Goal: Task Accomplishment & Management: Manage account settings

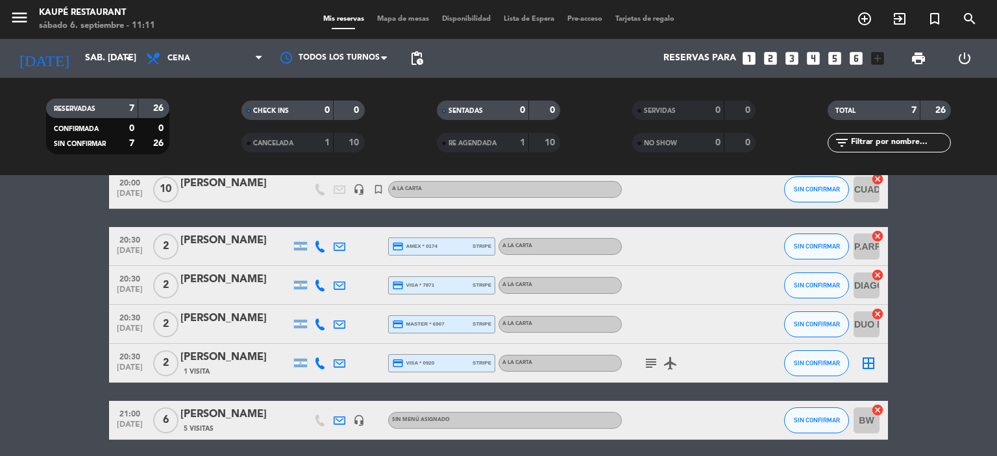
scroll to position [130, 0]
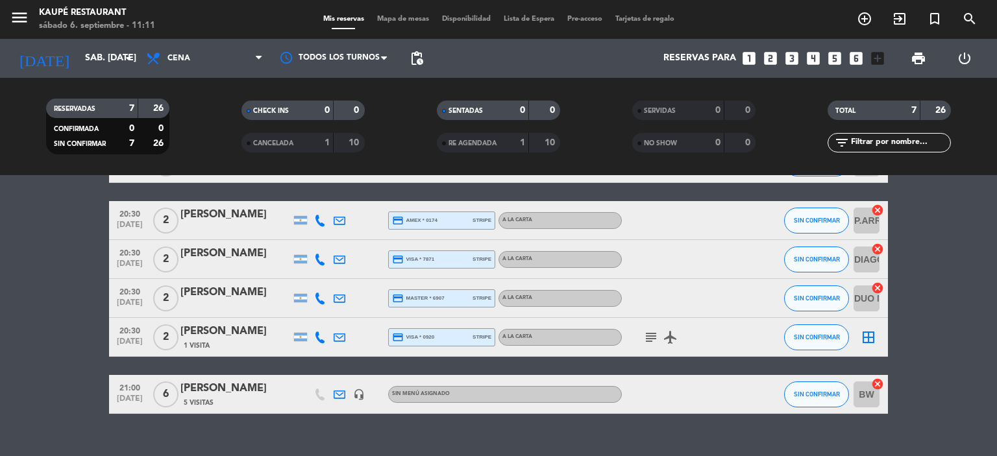
click at [652, 338] on icon "subject" at bounding box center [651, 338] width 16 height 16
click at [125, 334] on span "20:30" at bounding box center [130, 330] width 32 height 15
click at [0, 352] on bookings-row "20:00 [DATE] 2 [PERSON_NAME] credit_card amex * 0688 stripe A LA CARTA airplane…" at bounding box center [498, 259] width 997 height 309
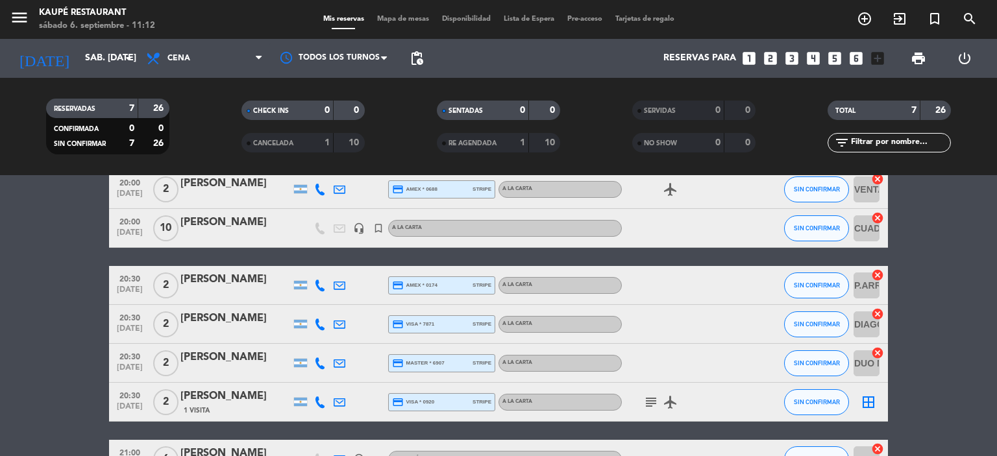
click at [338, 406] on icon at bounding box center [340, 403] width 12 height 12
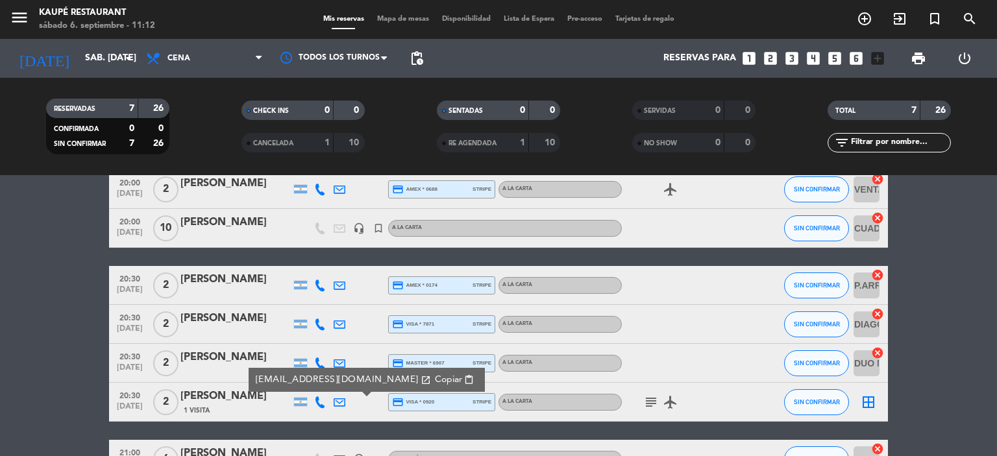
click at [0, 327] on bookings-row "20:00 [DATE] 2 [PERSON_NAME] credit_card amex * 0688 stripe A LA CARTA airplane…" at bounding box center [498, 324] width 997 height 309
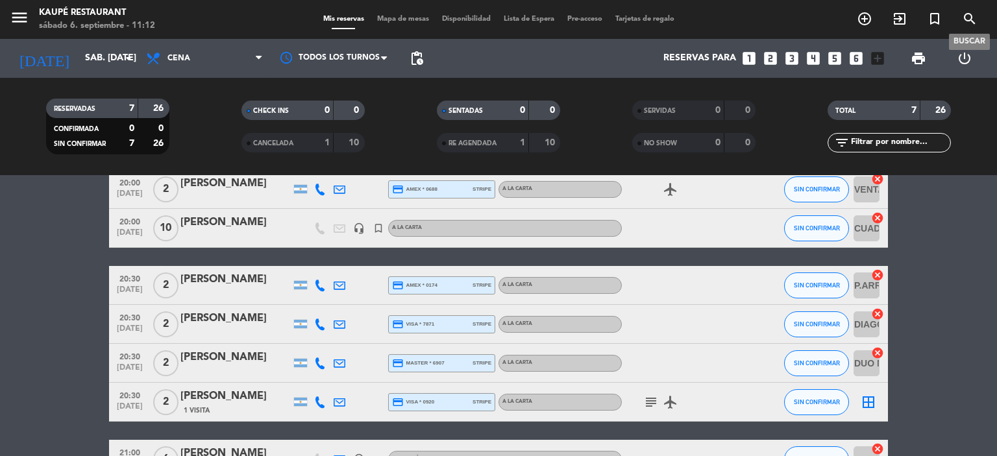
click at [968, 16] on icon "search" at bounding box center [970, 19] width 16 height 16
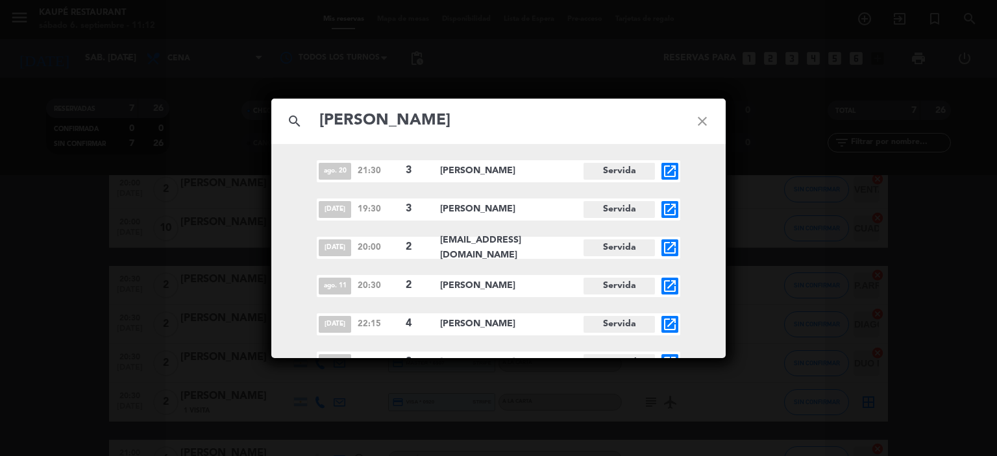
type input "[PERSON_NAME]"
click at [669, 167] on icon "open_in_new" at bounding box center [670, 172] width 16 height 16
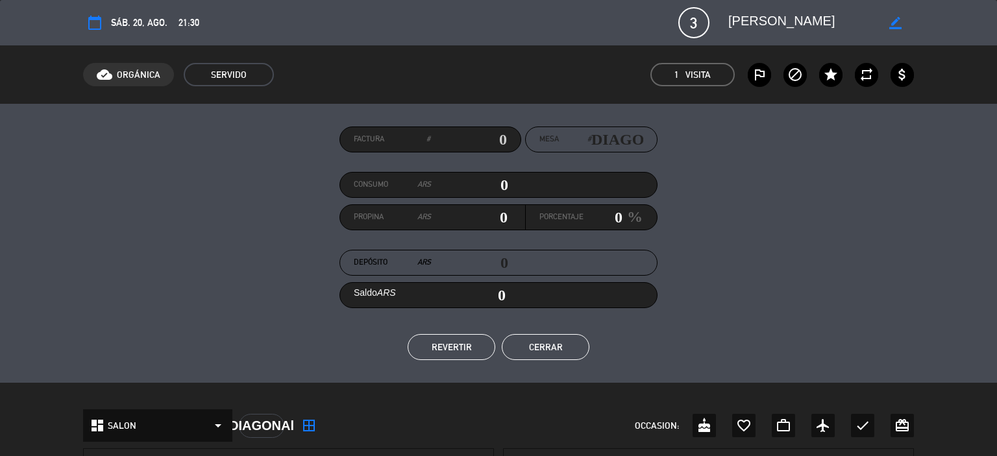
click at [71, 286] on div "Factura # Mesa # DIAGONAl Consumo ARS 0 Propina ARS 0 Porcentaje 0 % Depósito A…" at bounding box center [498, 243] width 997 height 279
click at [546, 348] on button "Cerrar" at bounding box center [546, 347] width 88 height 26
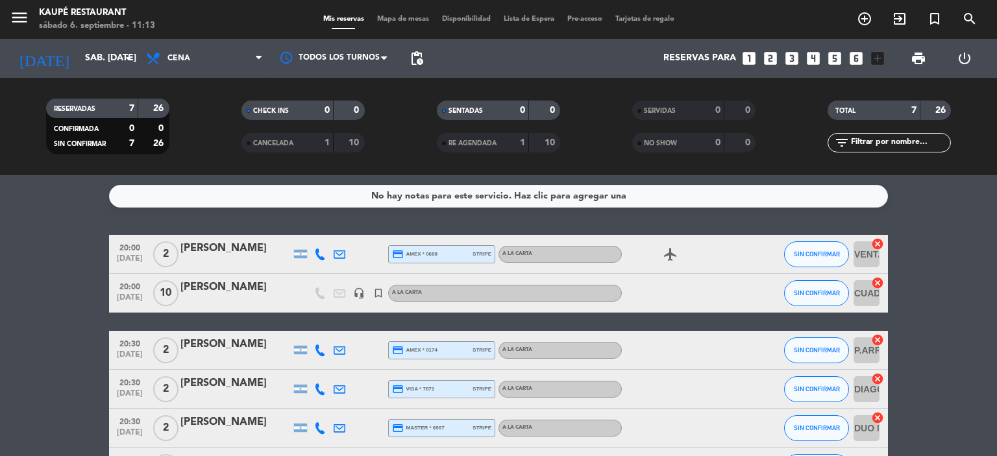
scroll to position [0, 0]
click at [79, 55] on input "sáb. [DATE]" at bounding box center [140, 58] width 123 height 23
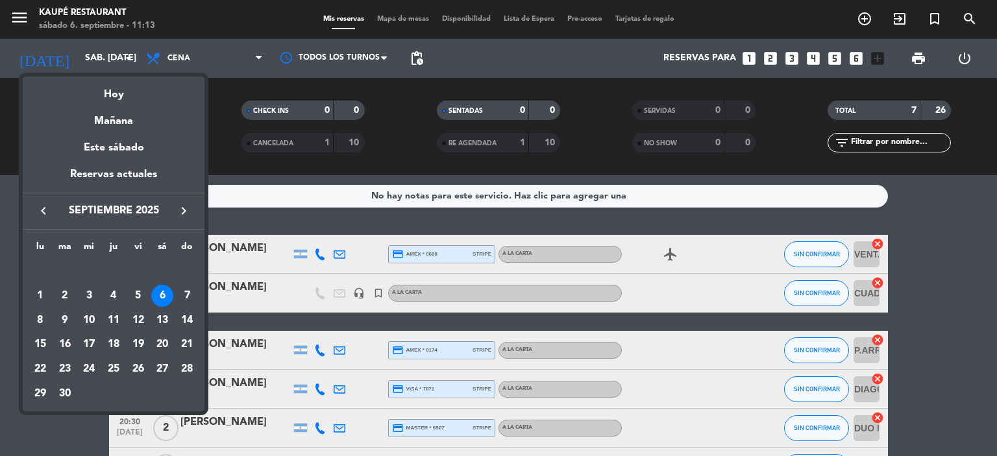
click at [44, 209] on icon "keyboard_arrow_left" at bounding box center [44, 211] width 16 height 16
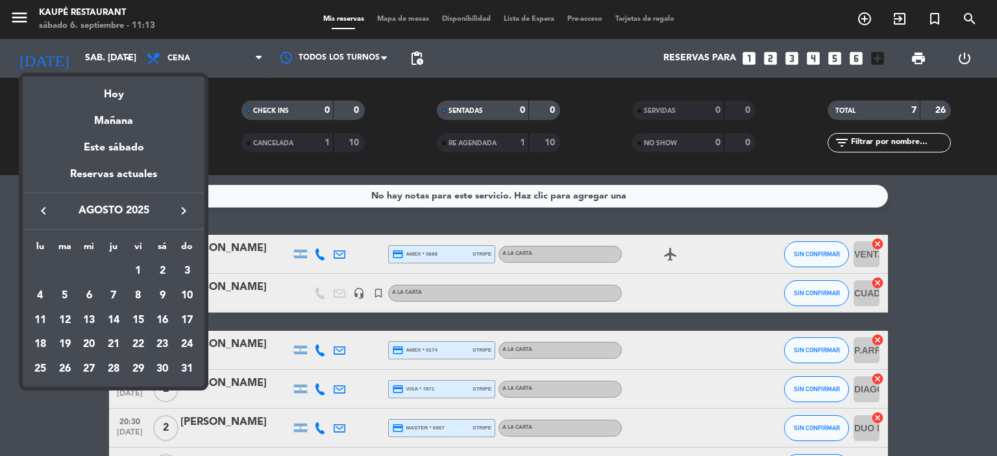
click at [44, 209] on icon "keyboard_arrow_left" at bounding box center [44, 211] width 16 height 16
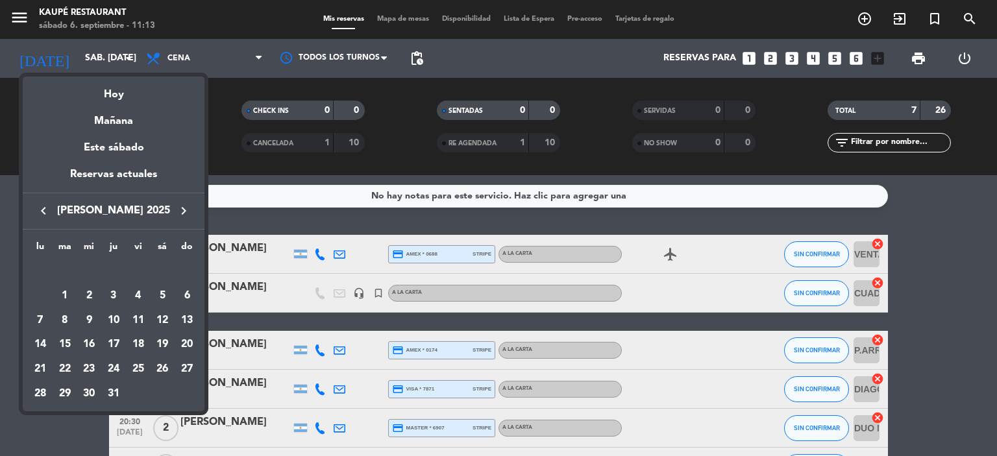
click at [44, 209] on icon "keyboard_arrow_left" at bounding box center [44, 211] width 16 height 16
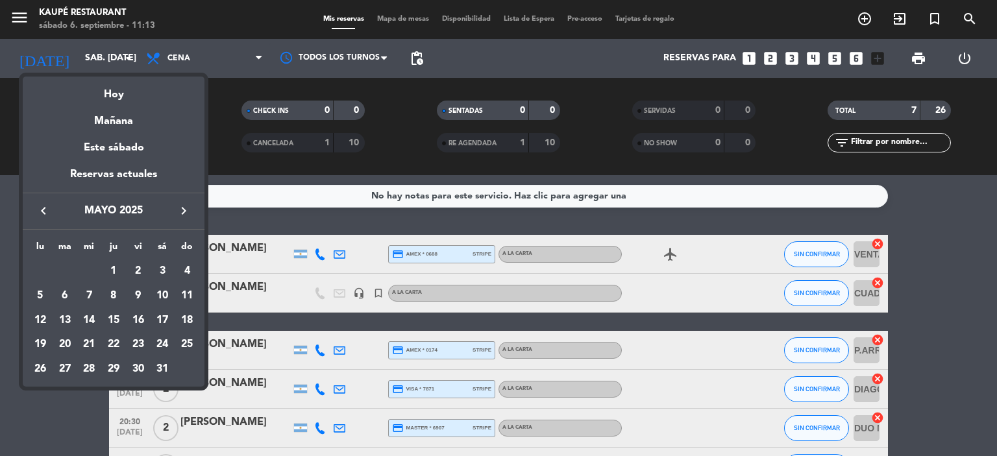
click at [44, 209] on icon "keyboard_arrow_left" at bounding box center [44, 211] width 16 height 16
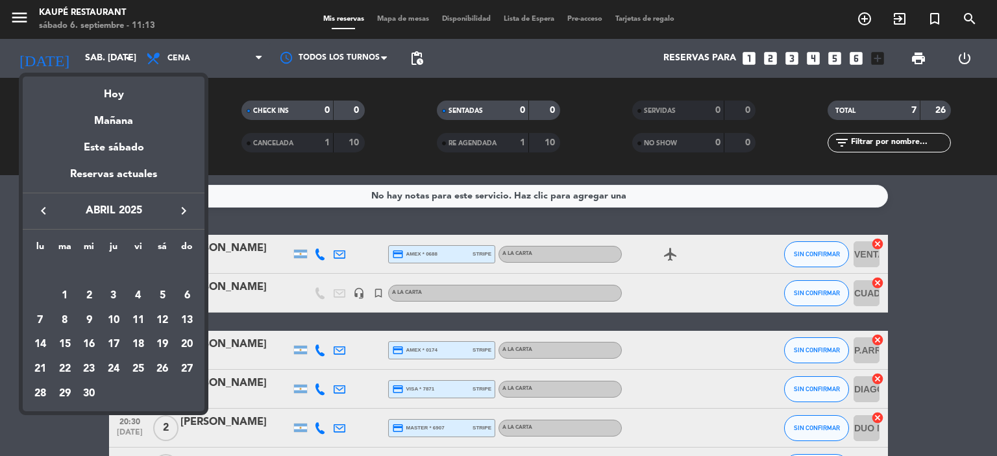
click at [44, 209] on icon "keyboard_arrow_left" at bounding box center [44, 211] width 16 height 16
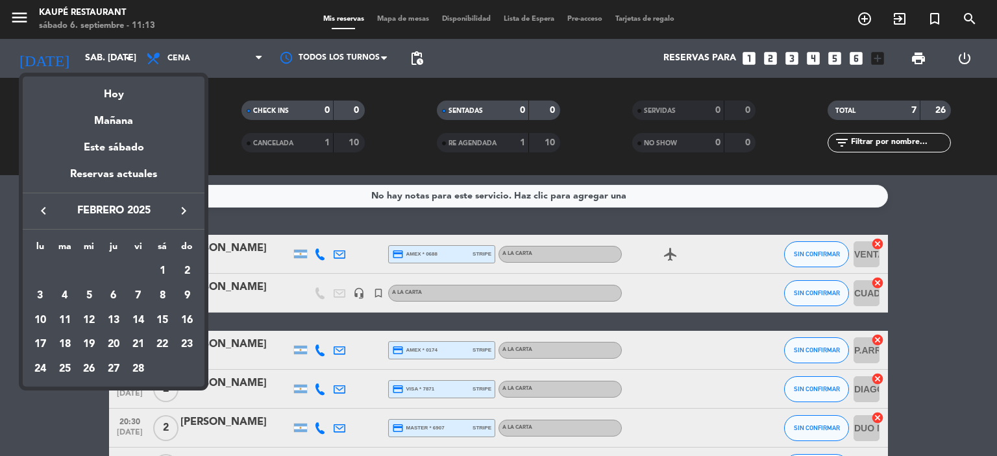
click at [44, 209] on icon "keyboard_arrow_left" at bounding box center [44, 211] width 16 height 16
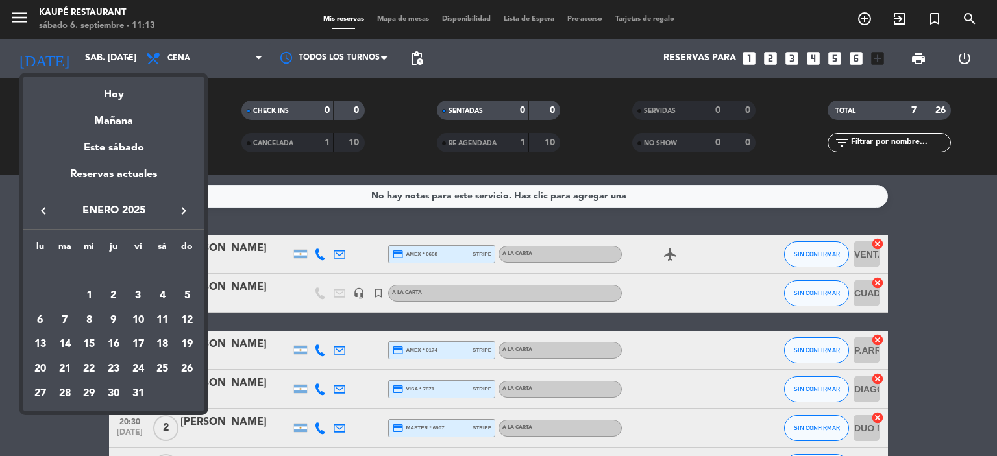
click at [44, 209] on icon "keyboard_arrow_left" at bounding box center [44, 211] width 16 height 16
click at [44, 210] on icon "keyboard_arrow_left" at bounding box center [44, 211] width 16 height 16
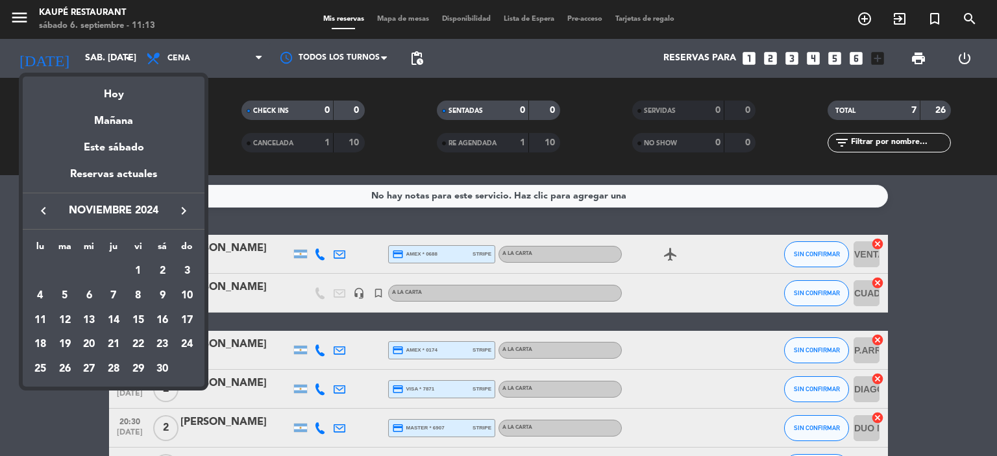
click at [44, 211] on icon "keyboard_arrow_left" at bounding box center [44, 211] width 16 height 16
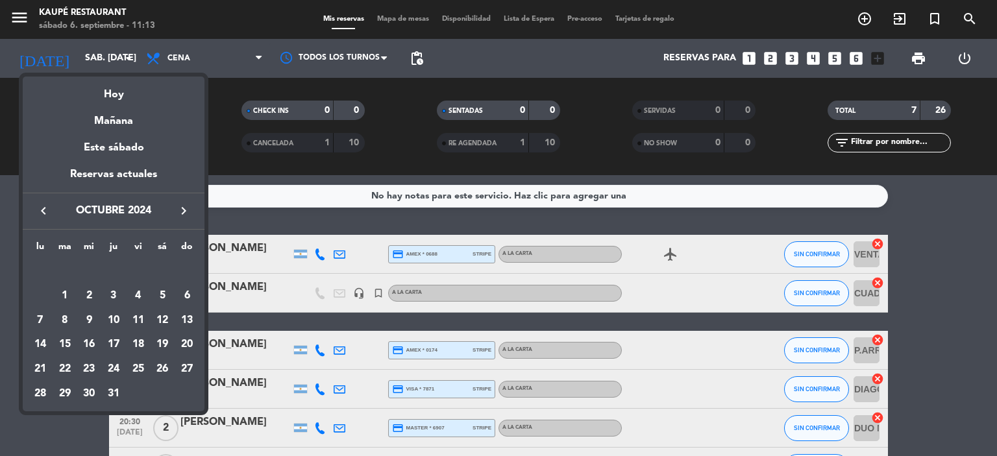
click at [44, 211] on icon "keyboard_arrow_left" at bounding box center [44, 211] width 16 height 16
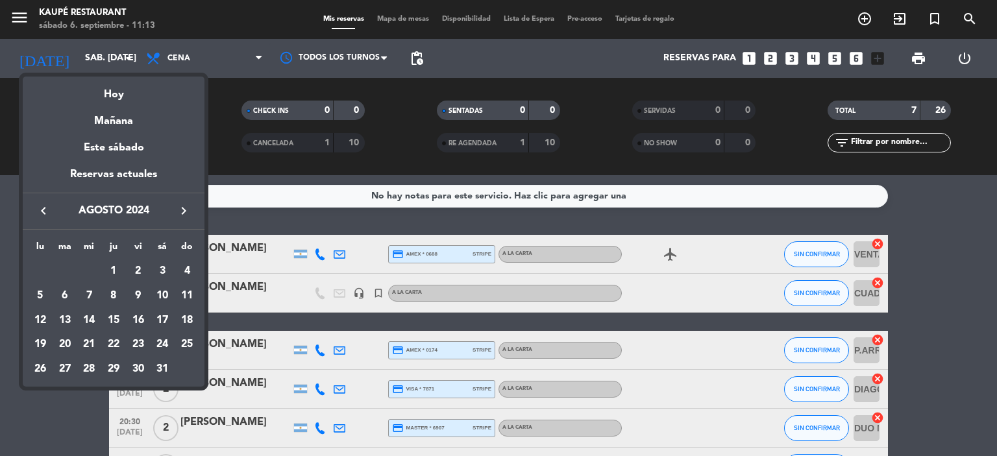
click at [44, 211] on icon "keyboard_arrow_left" at bounding box center [44, 211] width 16 height 16
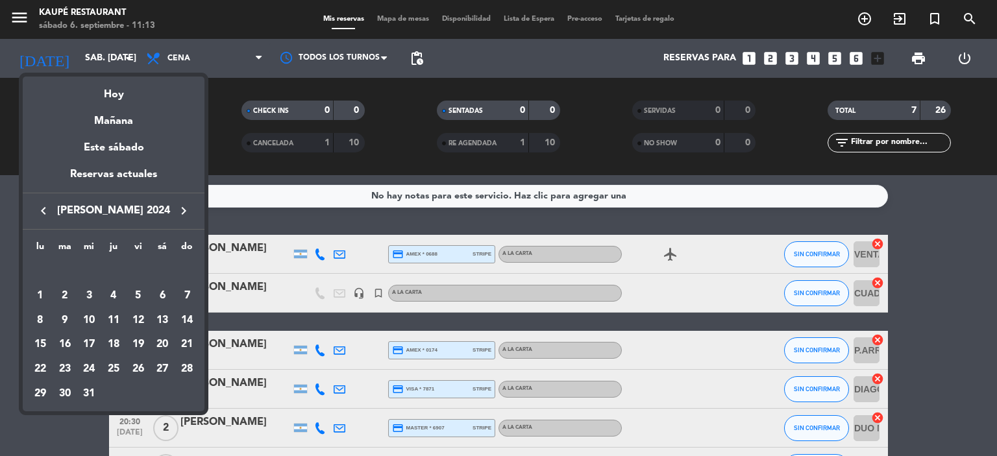
click at [44, 211] on icon "keyboard_arrow_left" at bounding box center [44, 211] width 16 height 16
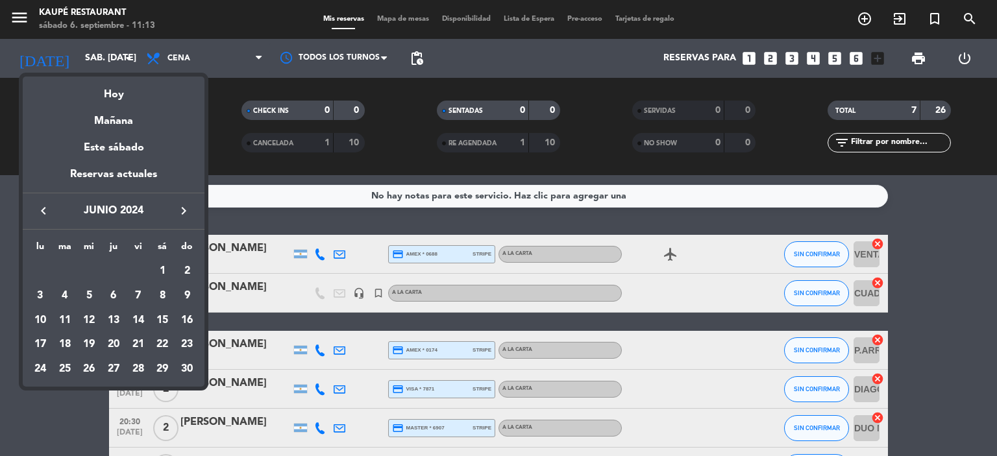
click at [44, 211] on icon "keyboard_arrow_left" at bounding box center [44, 211] width 16 height 16
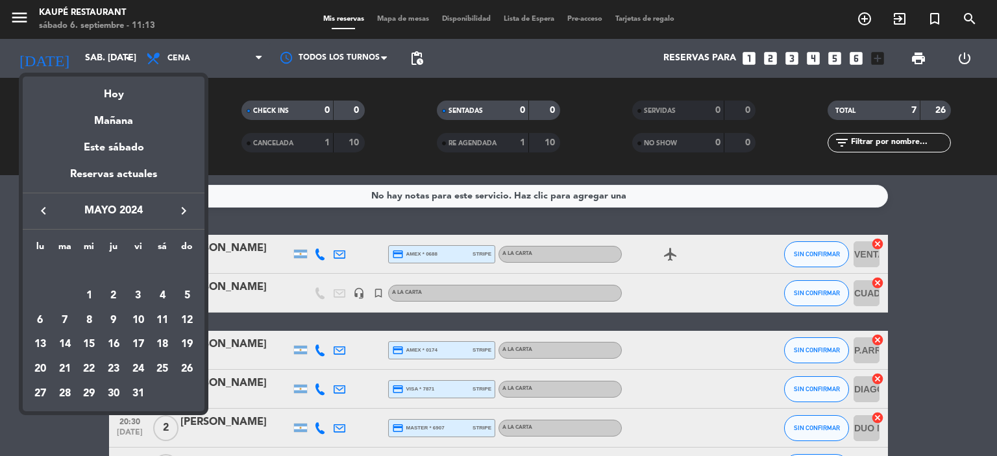
click at [44, 211] on icon "keyboard_arrow_left" at bounding box center [44, 211] width 16 height 16
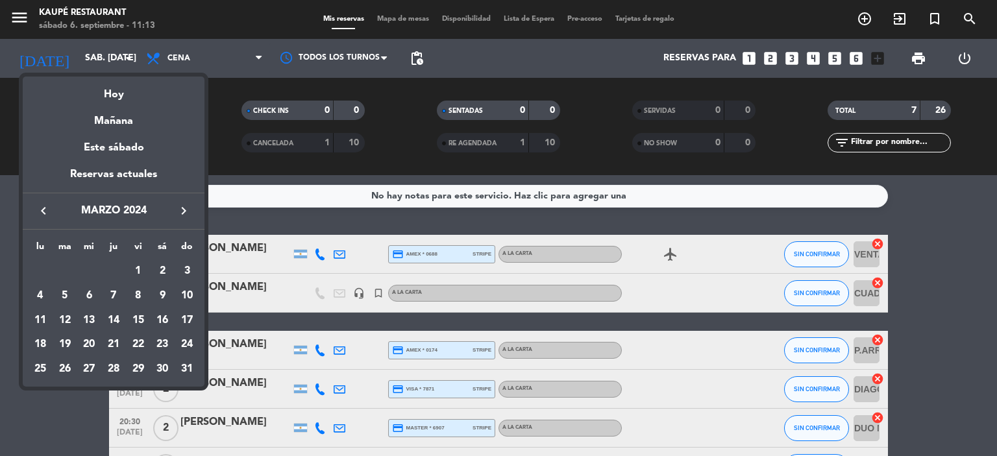
click at [44, 211] on icon "keyboard_arrow_left" at bounding box center [44, 211] width 16 height 16
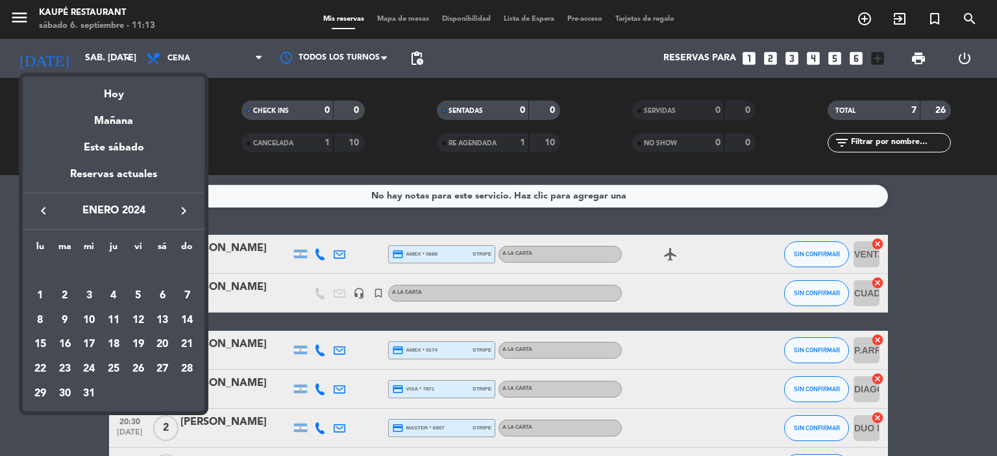
click at [44, 211] on icon "keyboard_arrow_left" at bounding box center [44, 211] width 16 height 16
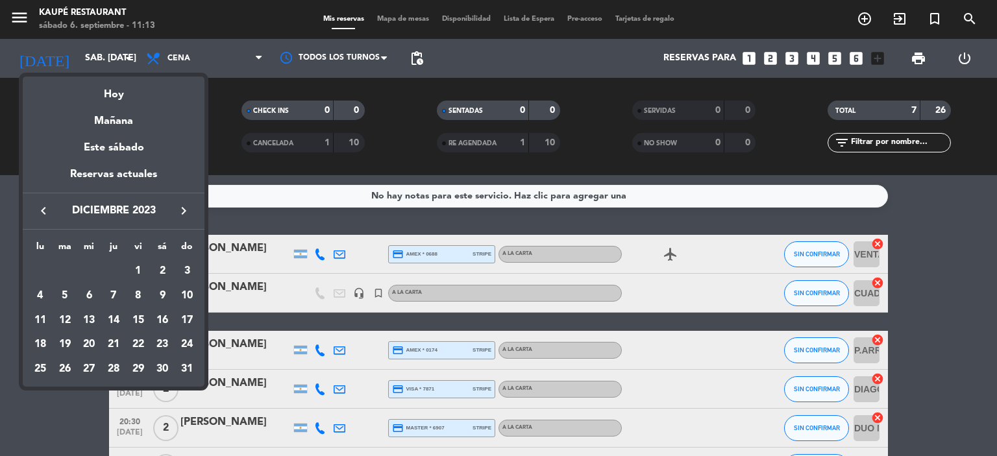
click at [44, 211] on icon "keyboard_arrow_left" at bounding box center [44, 211] width 16 height 16
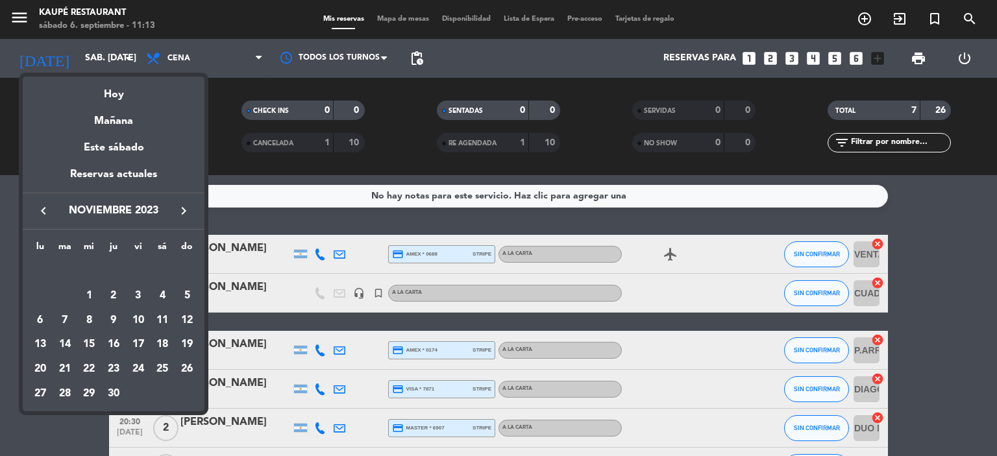
click at [44, 211] on icon "keyboard_arrow_left" at bounding box center [44, 211] width 16 height 16
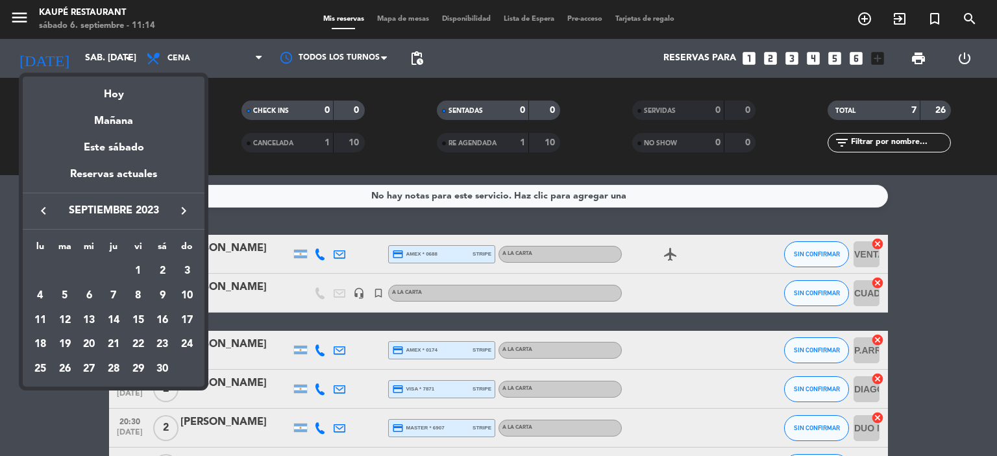
click at [44, 211] on icon "keyboard_arrow_left" at bounding box center [44, 211] width 16 height 16
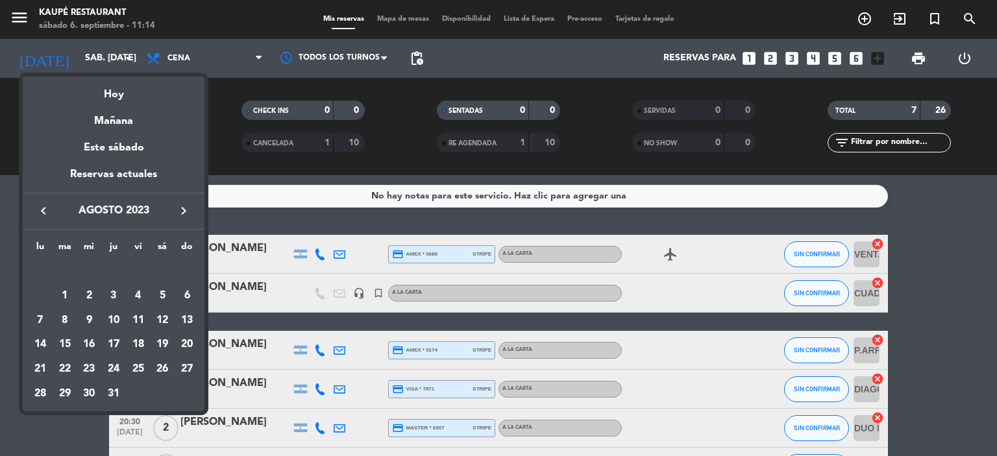
click at [44, 211] on icon "keyboard_arrow_left" at bounding box center [44, 211] width 16 height 16
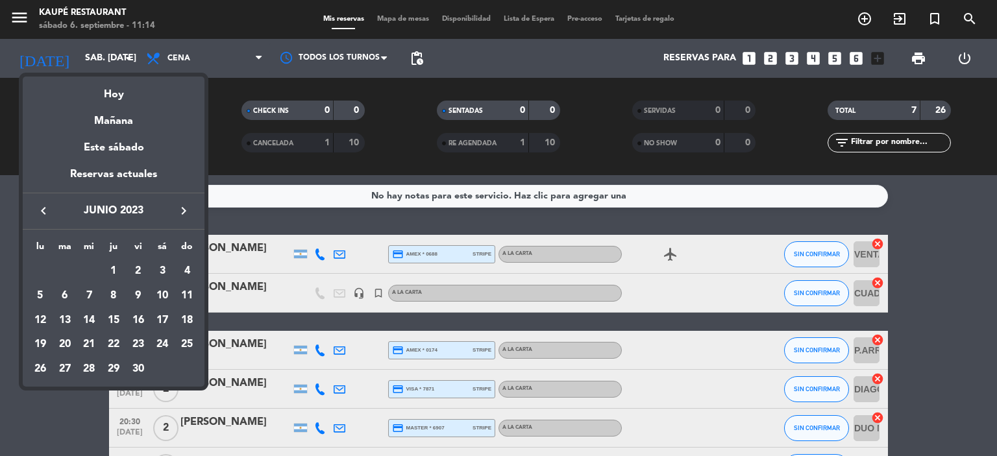
click at [44, 211] on icon "keyboard_arrow_left" at bounding box center [44, 211] width 16 height 16
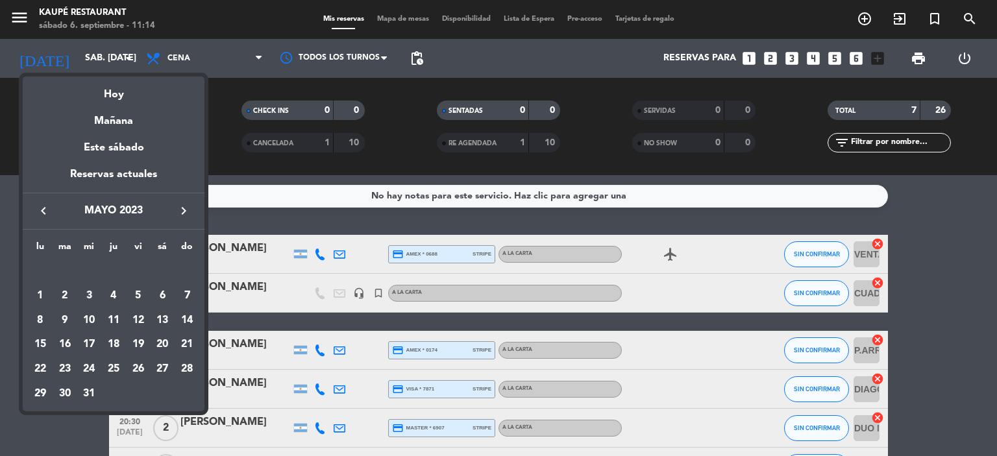
click at [44, 211] on icon "keyboard_arrow_left" at bounding box center [44, 211] width 16 height 16
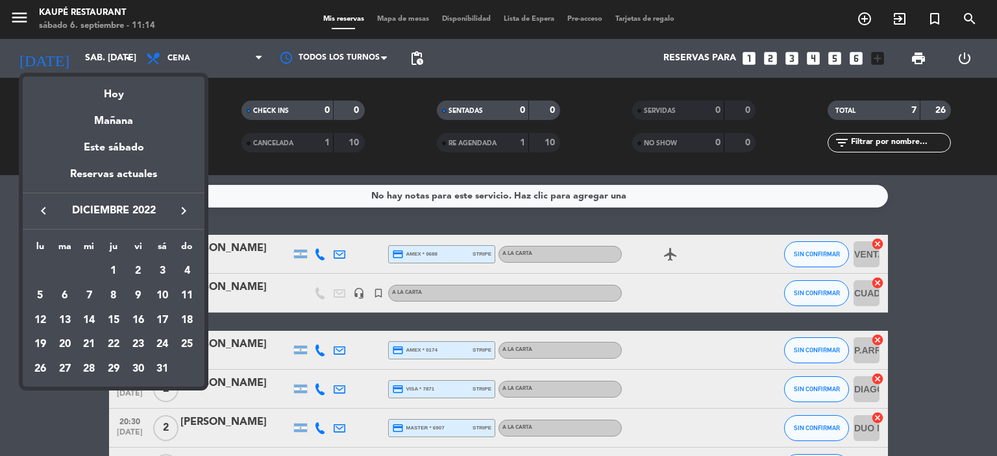
click at [44, 211] on icon "keyboard_arrow_left" at bounding box center [44, 211] width 16 height 16
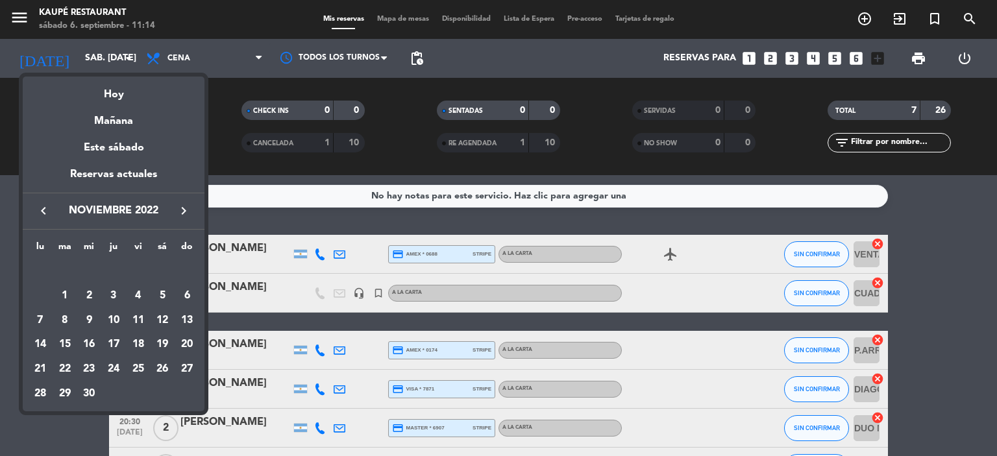
click at [44, 211] on icon "keyboard_arrow_left" at bounding box center [44, 211] width 16 height 16
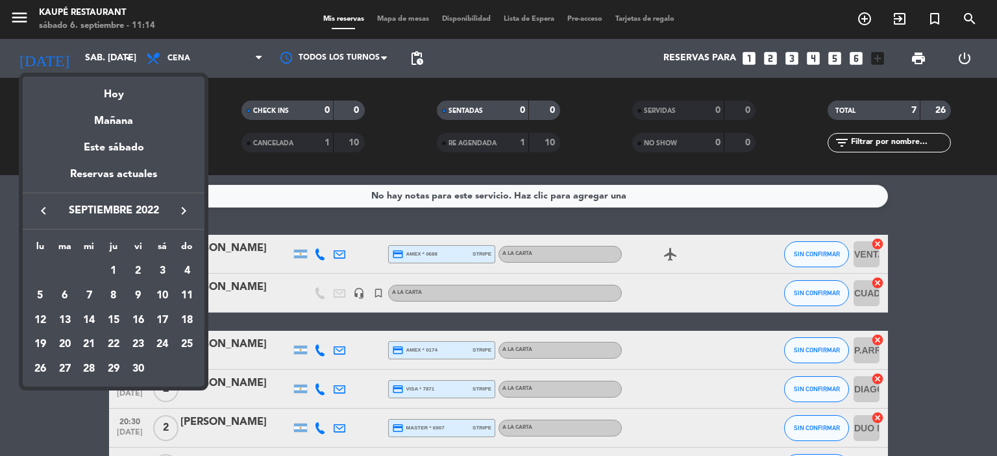
click at [44, 211] on icon "keyboard_arrow_left" at bounding box center [44, 211] width 16 height 16
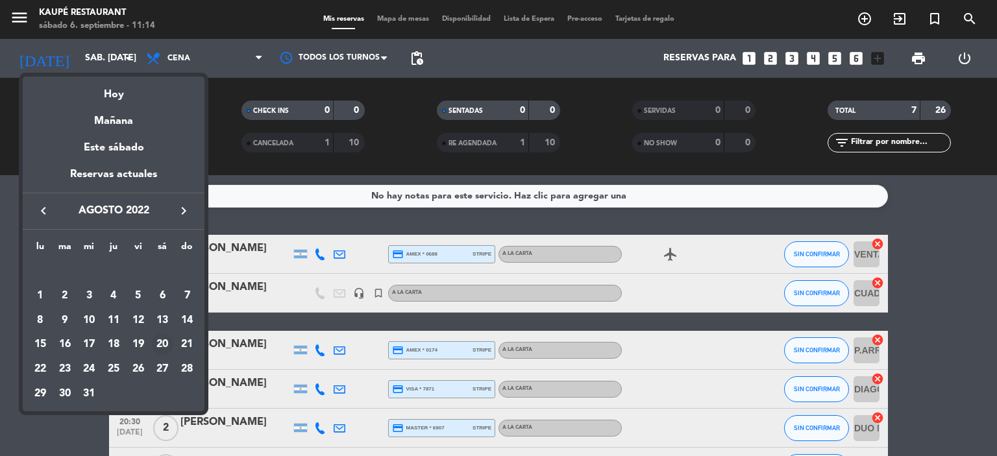
click at [161, 343] on div "20" at bounding box center [162, 345] width 22 height 22
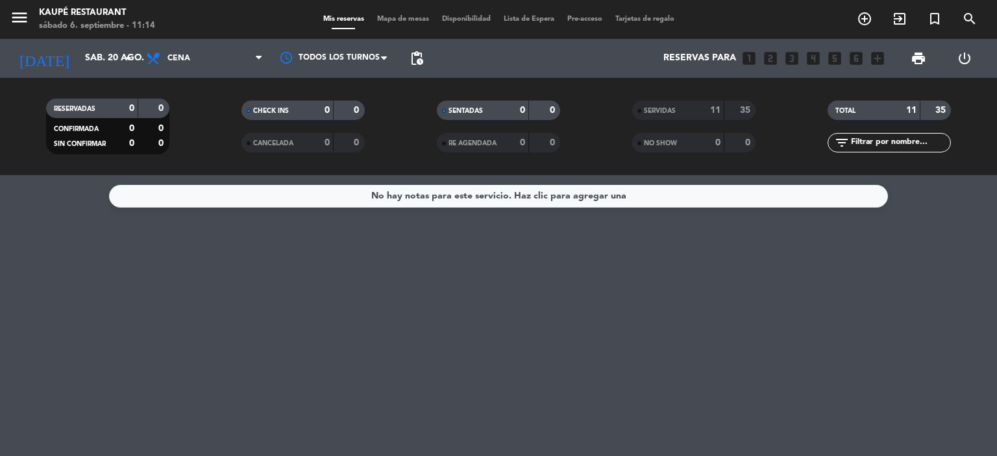
click at [682, 106] on div "SERVIDAS" at bounding box center [665, 110] width 60 height 15
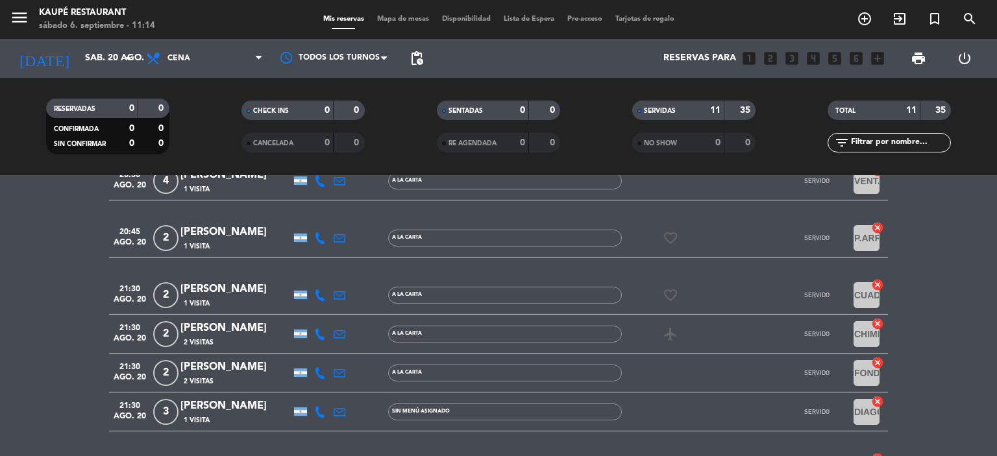
scroll to position [260, 0]
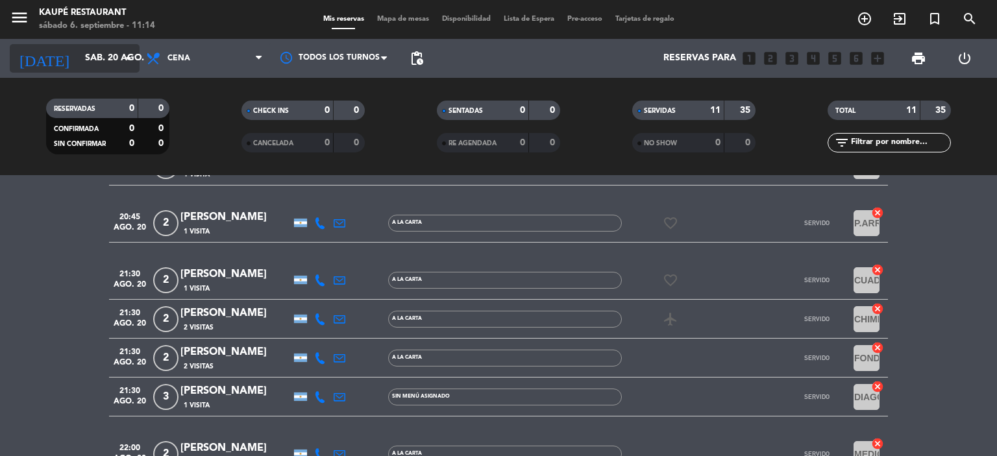
click at [79, 49] on input "sáb. 20 ago." at bounding box center [140, 58] width 123 height 23
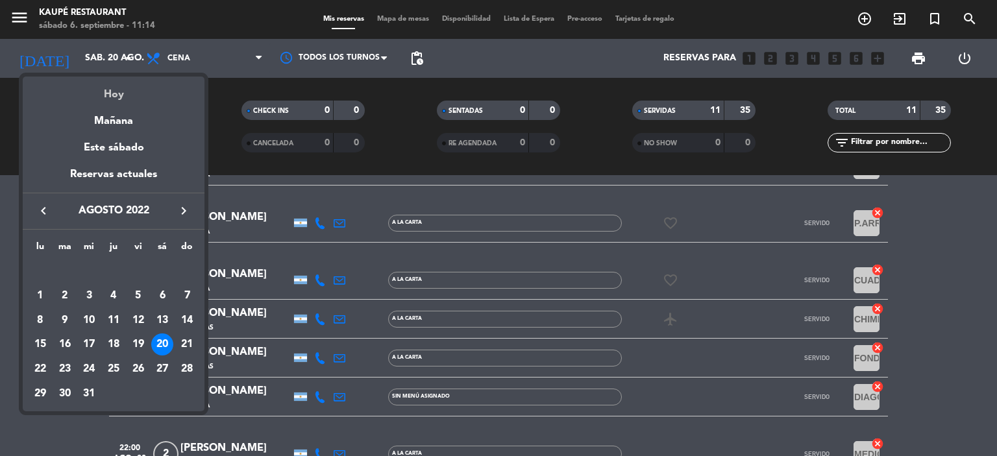
click at [114, 95] on div "Hoy" at bounding box center [114, 90] width 182 height 27
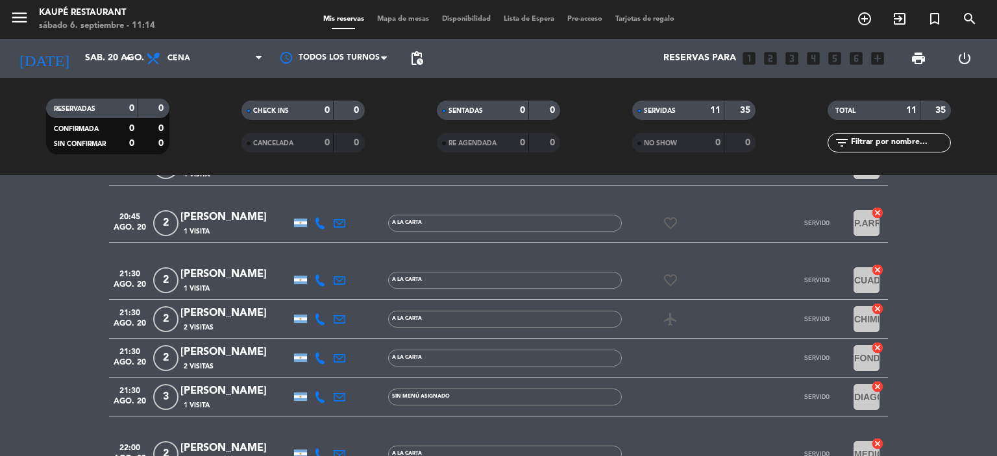
type input "sáb. [DATE]"
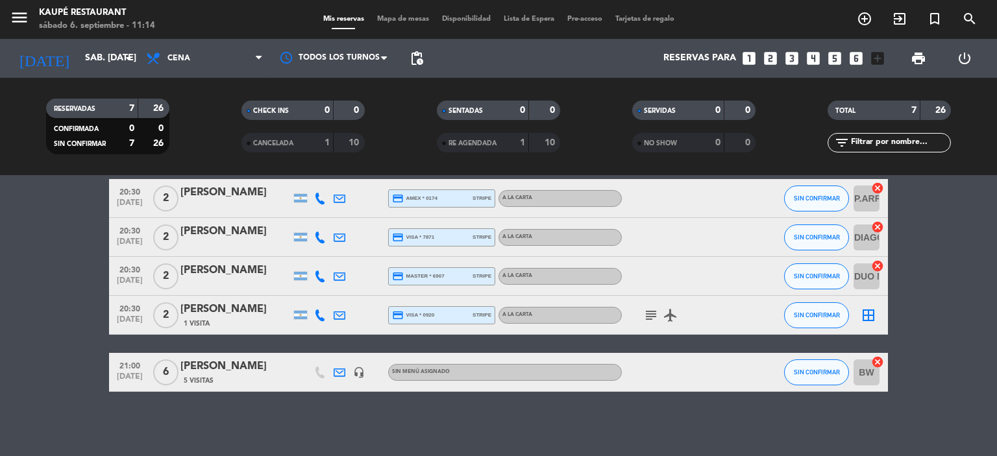
click at [409, 17] on span "Mapa de mesas" at bounding box center [403, 19] width 65 height 7
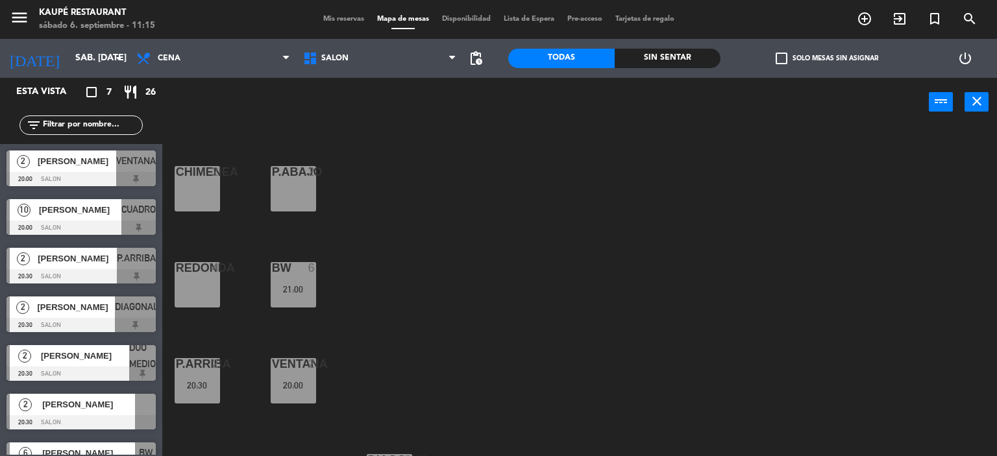
scroll to position [73, 0]
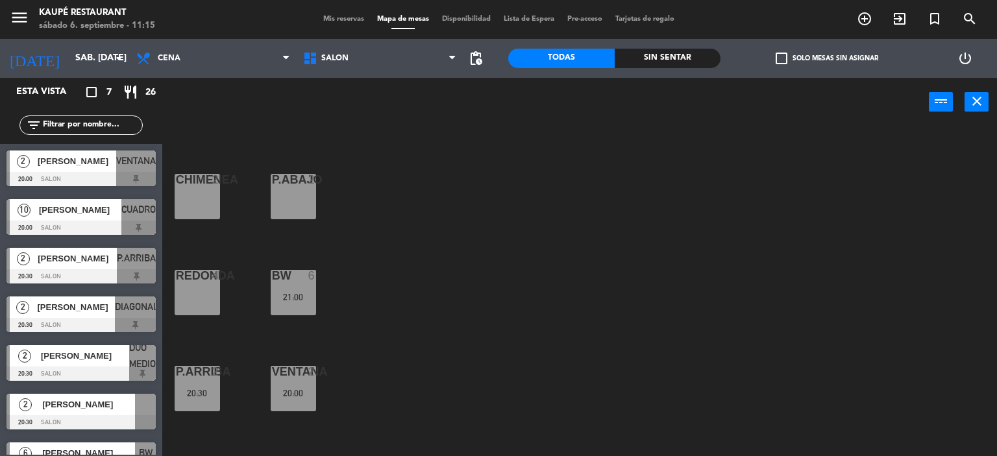
click at [201, 292] on div "REDONDA 4" at bounding box center [197, 292] width 45 height 45
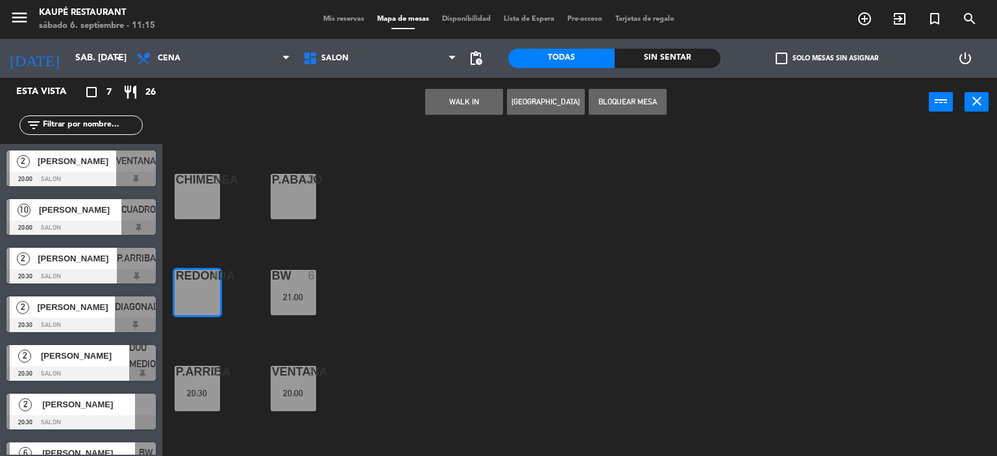
click at [499, 240] on div "EXESTUFA 2 VENTANA AB 5 CHIMENEA 2 P.ABAJO 2 REDONDA 4 BW 6 21:00 P.ARRIBA 2 20…" at bounding box center [584, 292] width 825 height 330
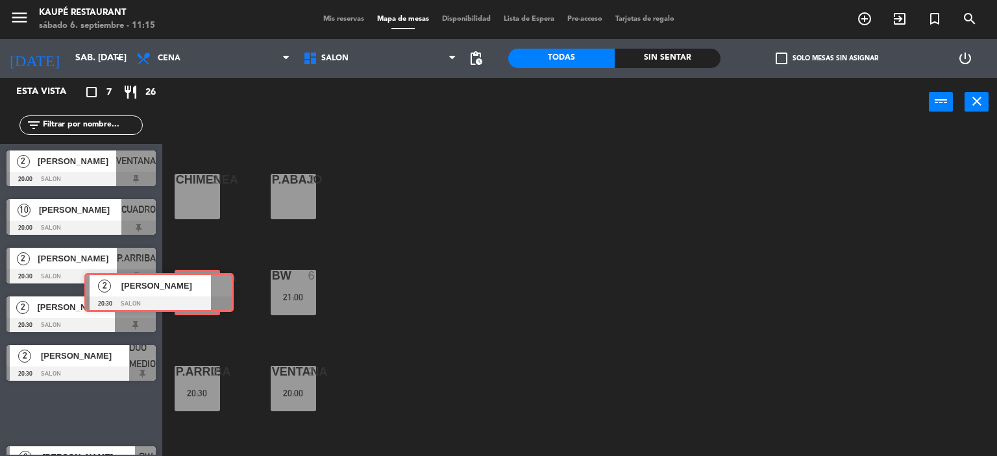
drag, startPoint x: 130, startPoint y: 412, endPoint x: 208, endPoint y: 291, distance: 143.7
click at [208, 291] on div "Esta vista crop_square 7 restaurant 26 filter_list 2 [PERSON_NAME] 20:00 SALON …" at bounding box center [498, 267] width 997 height 379
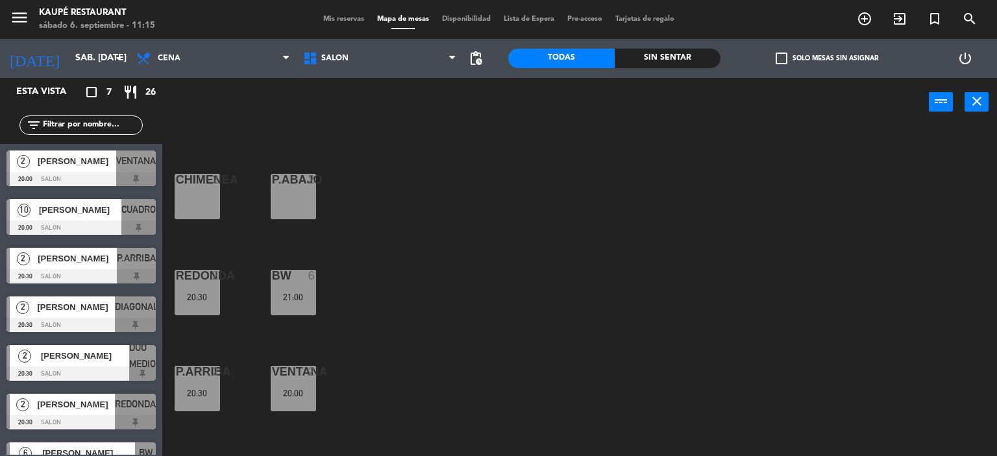
click at [532, 288] on div "EXESTUFA 2 VENTANA AB 5 CHIMENEA 2 P.ABAJO 2 REDONDA 2 20:30 BW 6 21:00 P.ARRIB…" at bounding box center [584, 292] width 825 height 330
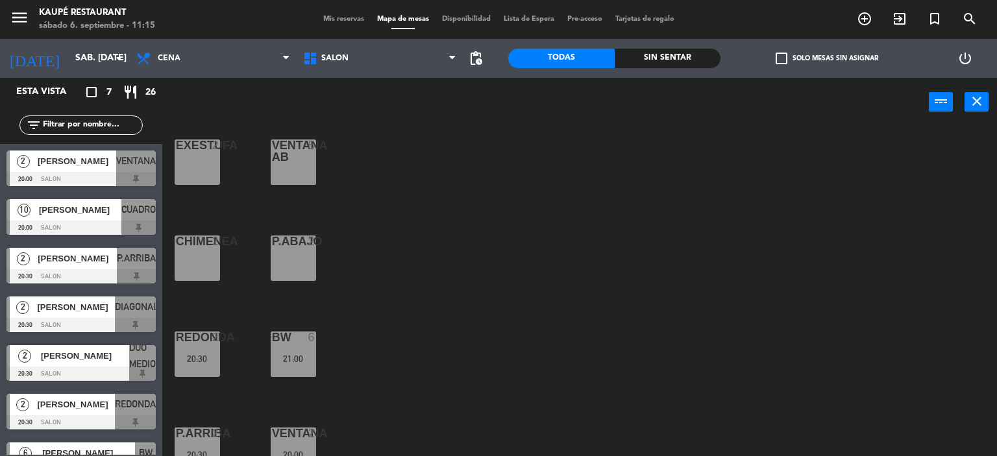
scroll to position [0, 0]
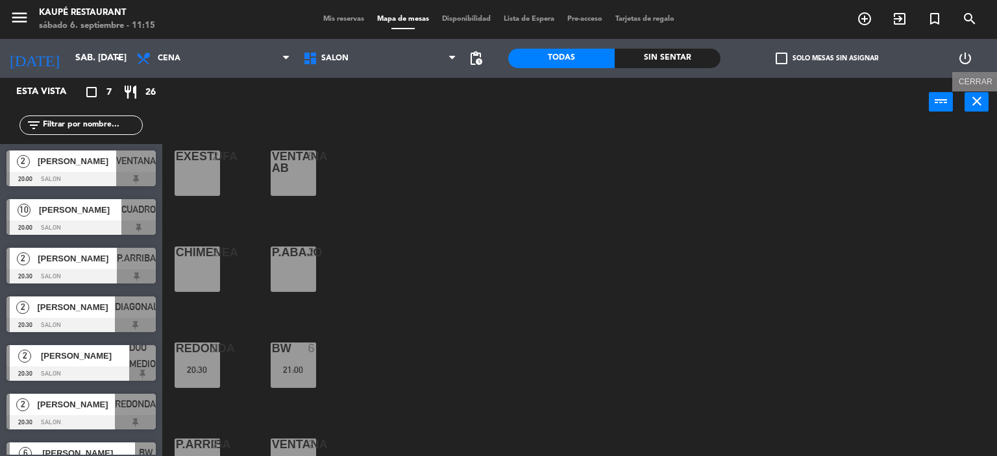
click at [978, 101] on icon "close" at bounding box center [977, 101] width 16 height 16
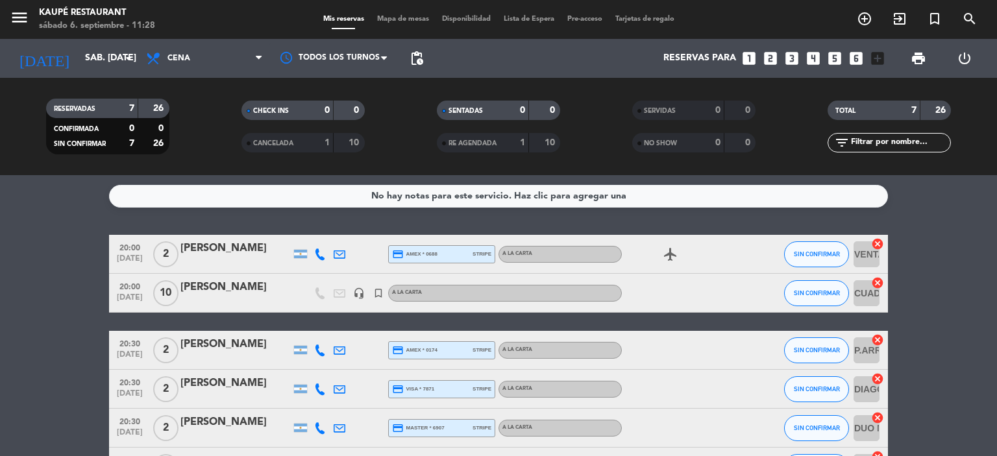
click at [771, 56] on icon "looks_two" at bounding box center [770, 58] width 17 height 17
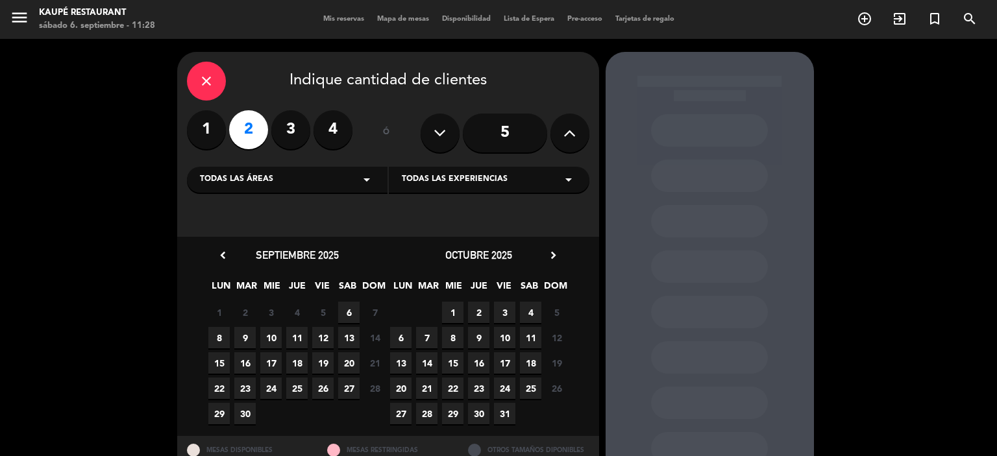
click at [480, 179] on span "Todas las experiencias" at bounding box center [455, 179] width 106 height 13
click at [465, 230] on div "Tasting from the Sea" at bounding box center [489, 231] width 175 height 13
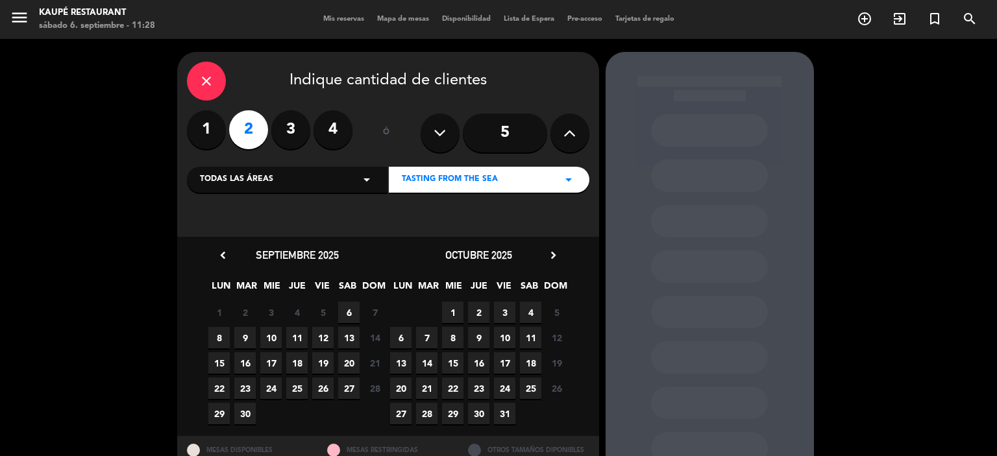
click at [346, 308] on span "6" at bounding box center [348, 312] width 21 height 21
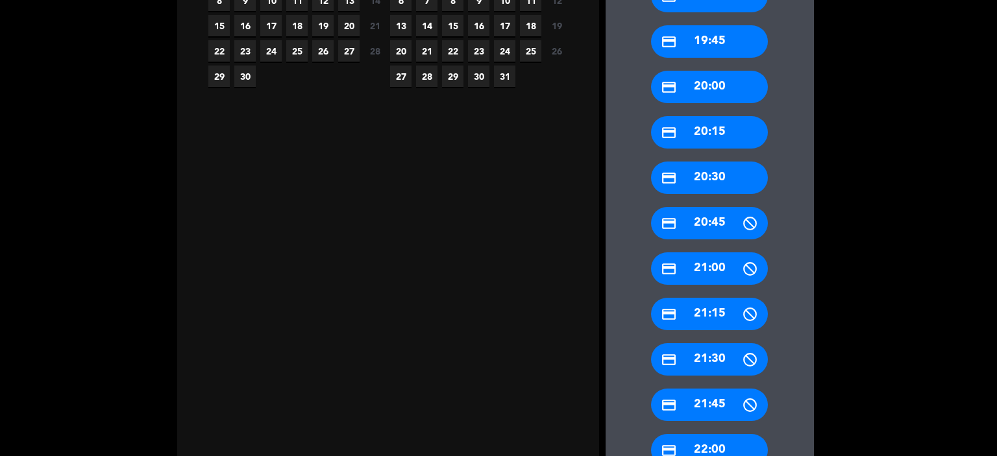
scroll to position [372, 0]
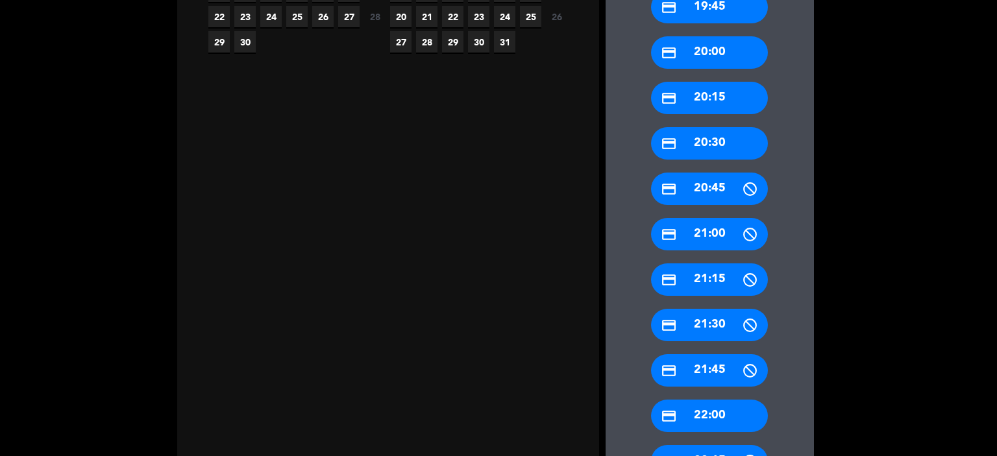
click at [713, 415] on div "credit_card 22:00" at bounding box center [709, 416] width 117 height 32
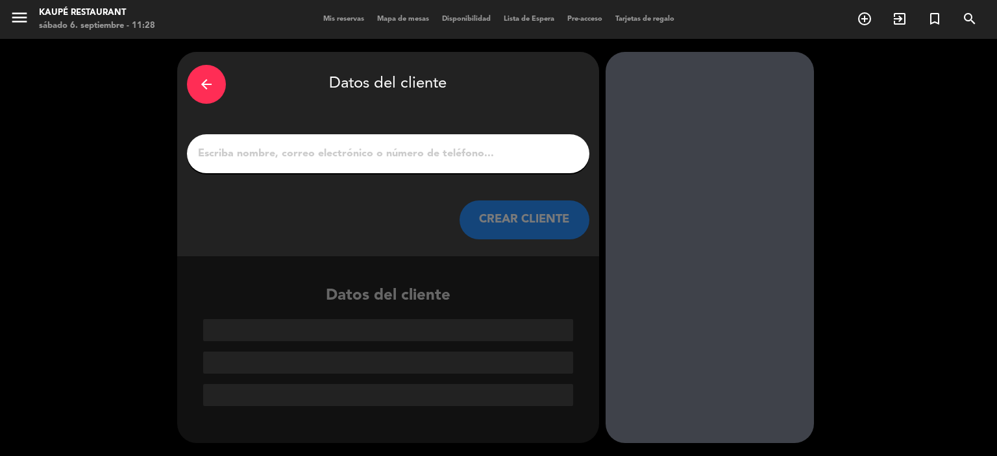
click at [362, 155] on input "1" at bounding box center [388, 154] width 383 height 18
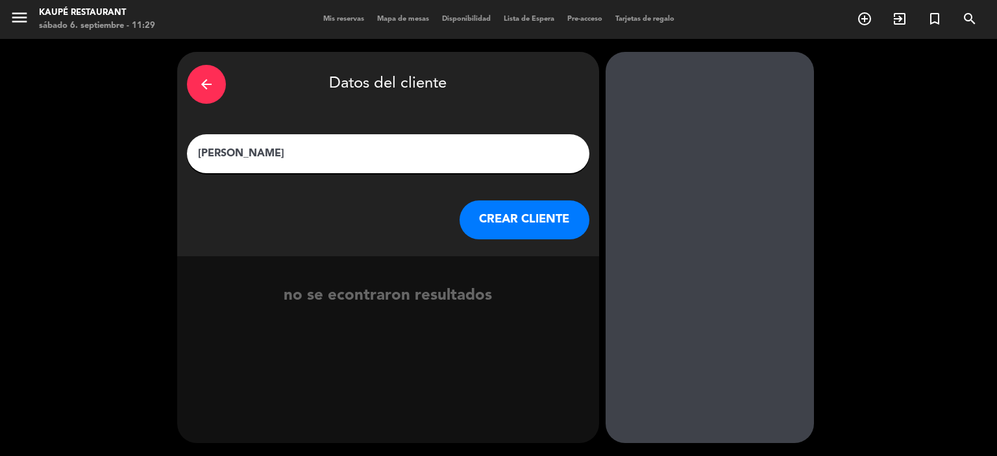
type input "[PERSON_NAME]"
click at [511, 214] on button "CREAR CLIENTE" at bounding box center [525, 220] width 130 height 39
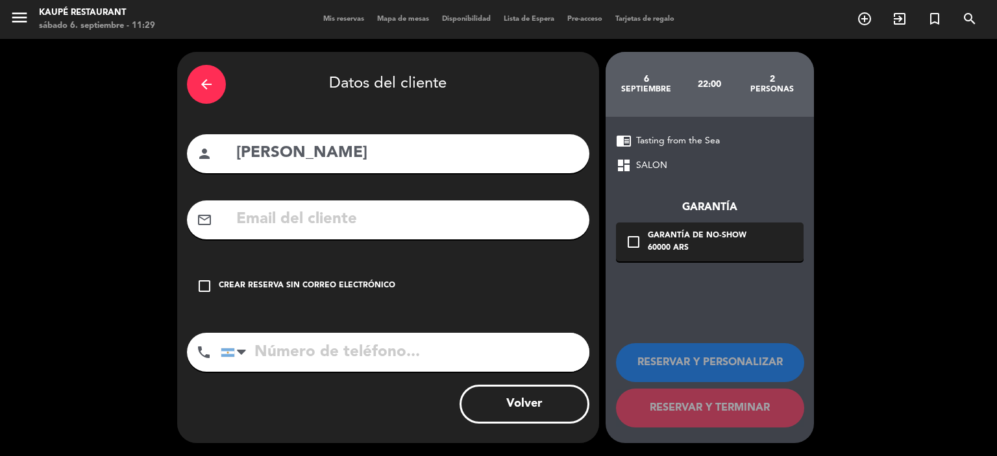
click at [203, 285] on icon "check_box_outline_blank" at bounding box center [205, 286] width 16 height 16
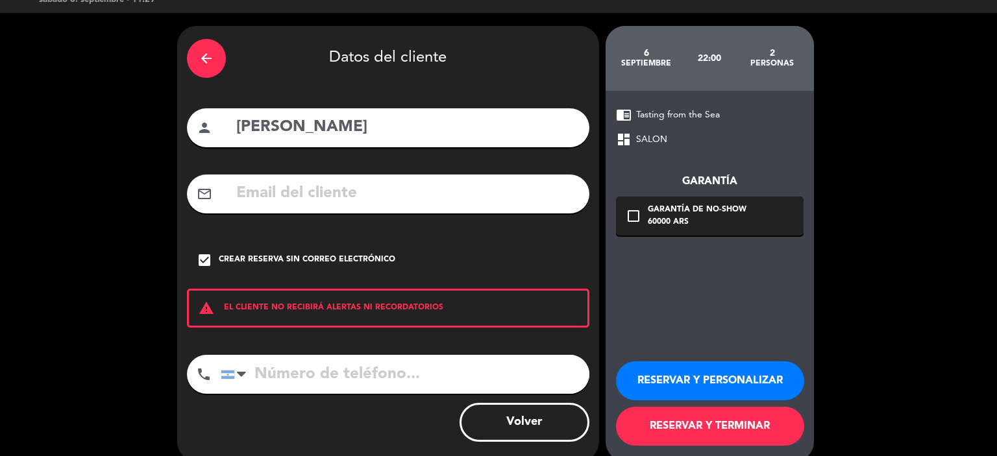
scroll to position [44, 0]
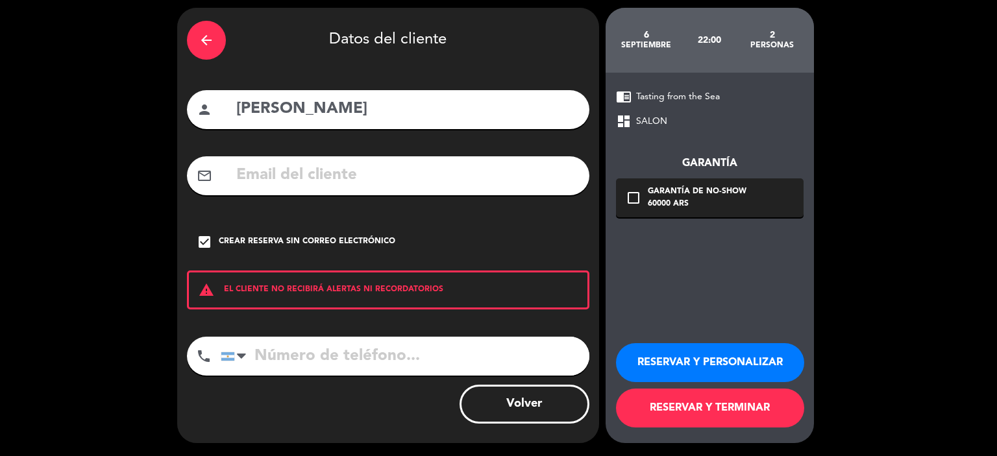
click at [695, 397] on button "RESERVAR Y TERMINAR" at bounding box center [710, 408] width 188 height 39
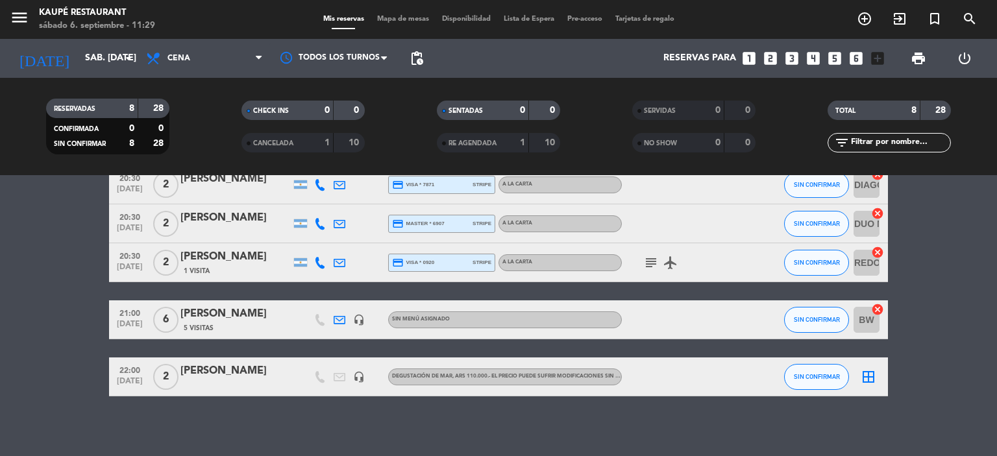
scroll to position [209, 0]
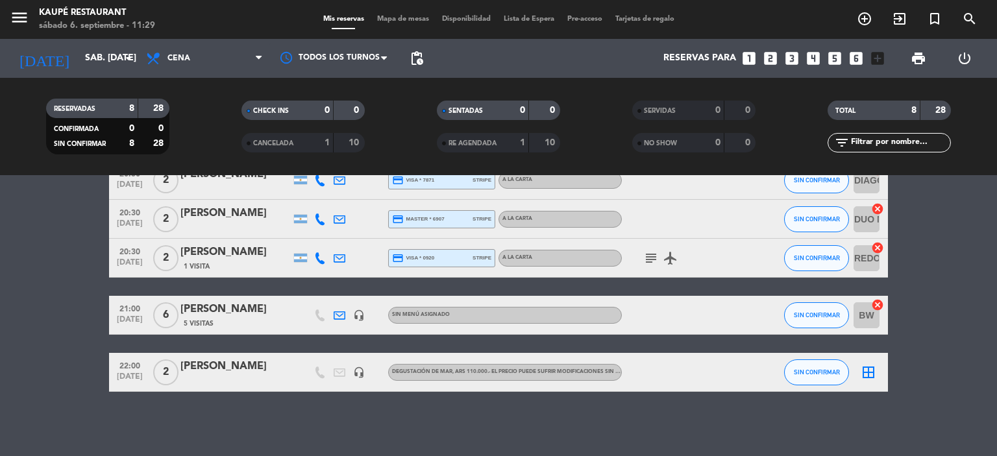
click at [865, 370] on icon "border_all" at bounding box center [869, 373] width 16 height 16
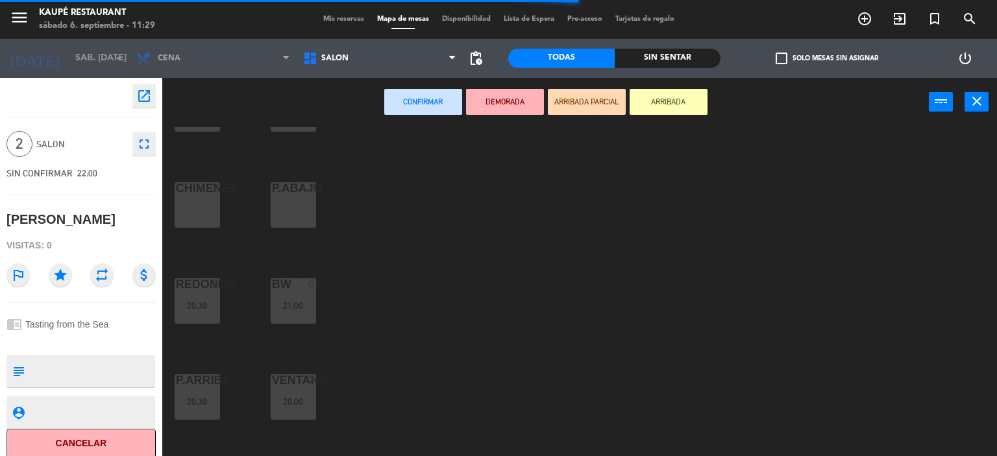
scroll to position [65, 0]
click at [304, 394] on div "VENTANA 2 20:00" at bounding box center [293, 396] width 45 height 45
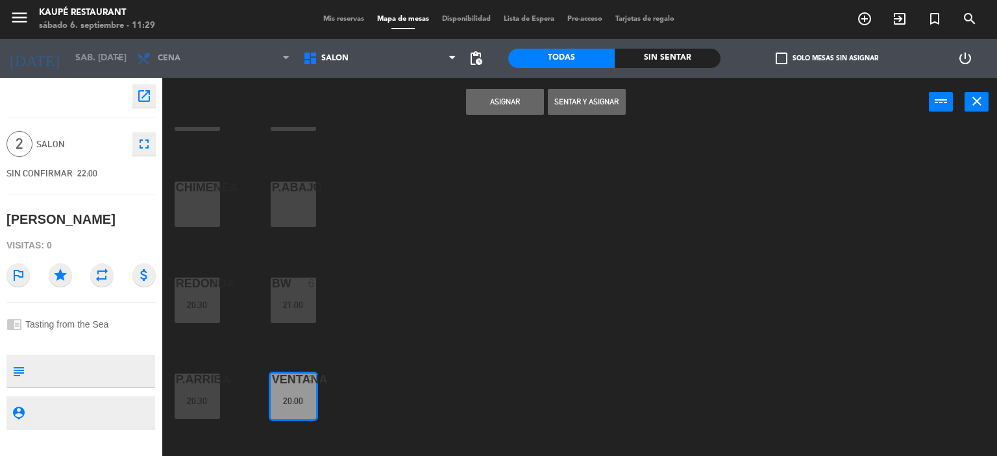
click at [505, 103] on button "Asignar" at bounding box center [505, 102] width 78 height 26
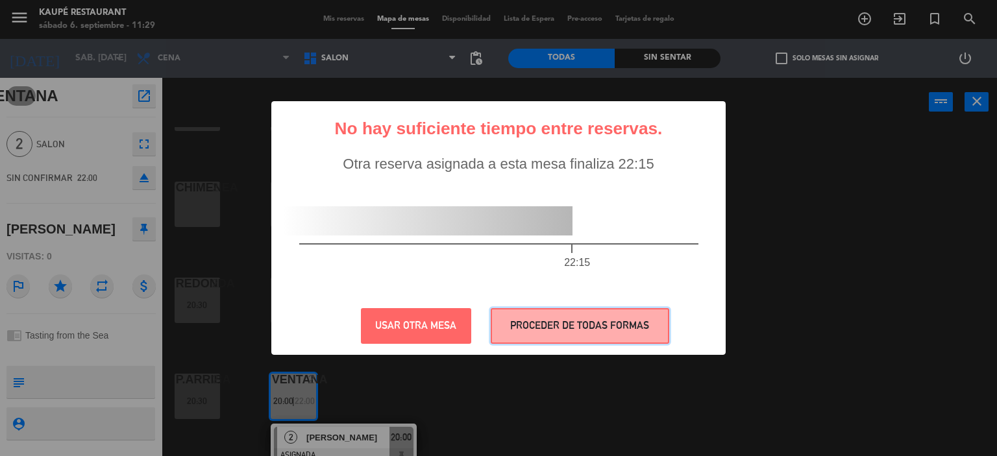
click at [594, 324] on button "PROCEDER DE TODAS FORMAS" at bounding box center [580, 326] width 179 height 36
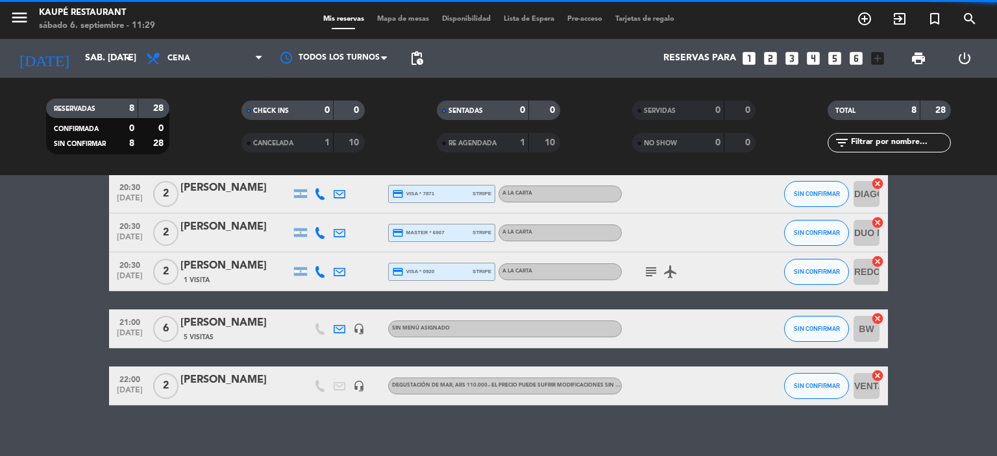
scroll to position [209, 0]
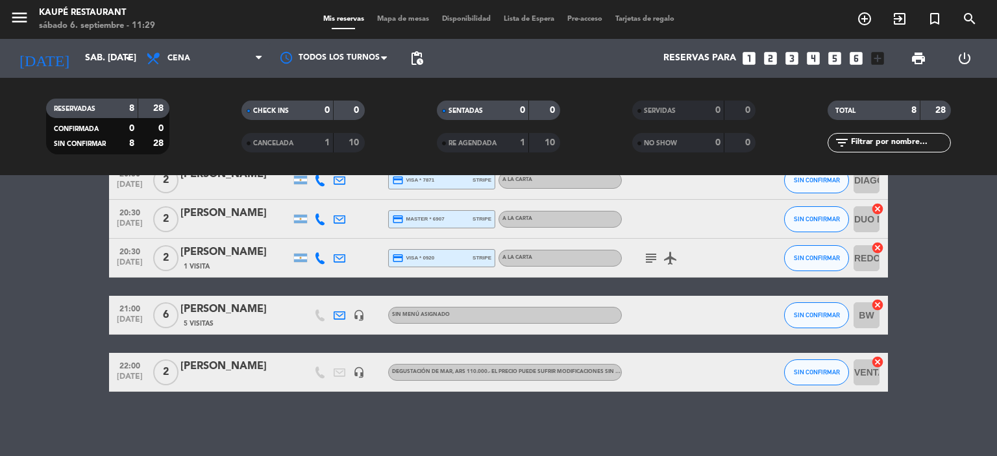
click at [240, 365] on div "[PERSON_NAME]" at bounding box center [235, 366] width 110 height 17
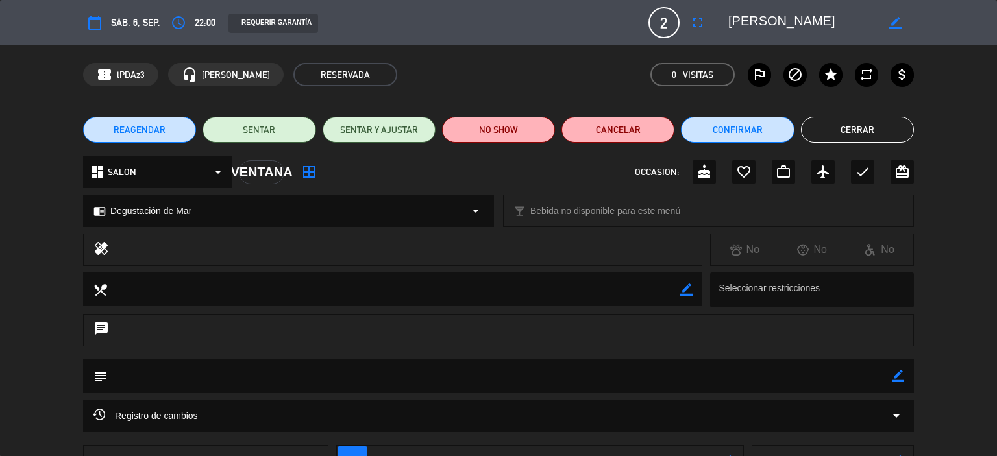
click at [899, 375] on icon "border_color" at bounding box center [898, 376] width 12 height 12
type textarea "[PERSON_NAME]"
click at [897, 378] on icon at bounding box center [898, 376] width 12 height 12
click at [858, 127] on button "Cerrar" at bounding box center [857, 130] width 113 height 26
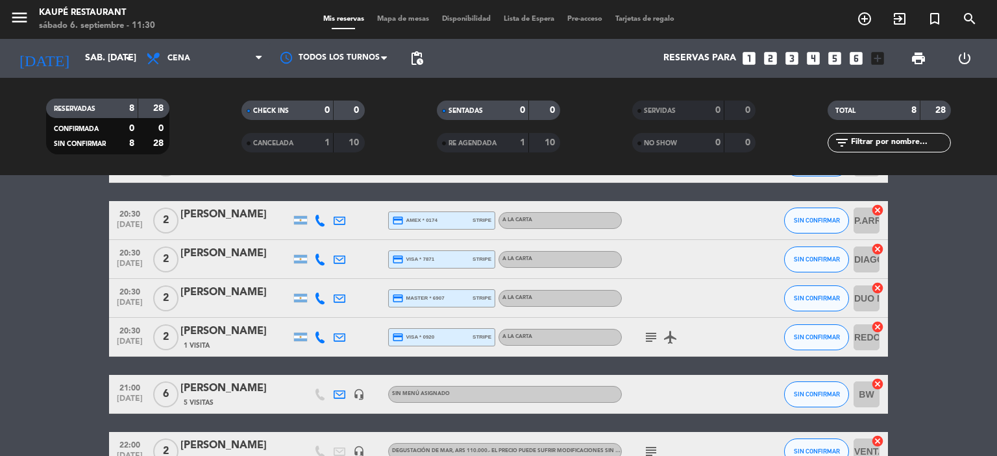
scroll to position [195, 0]
